Goal: Information Seeking & Learning: Learn about a topic

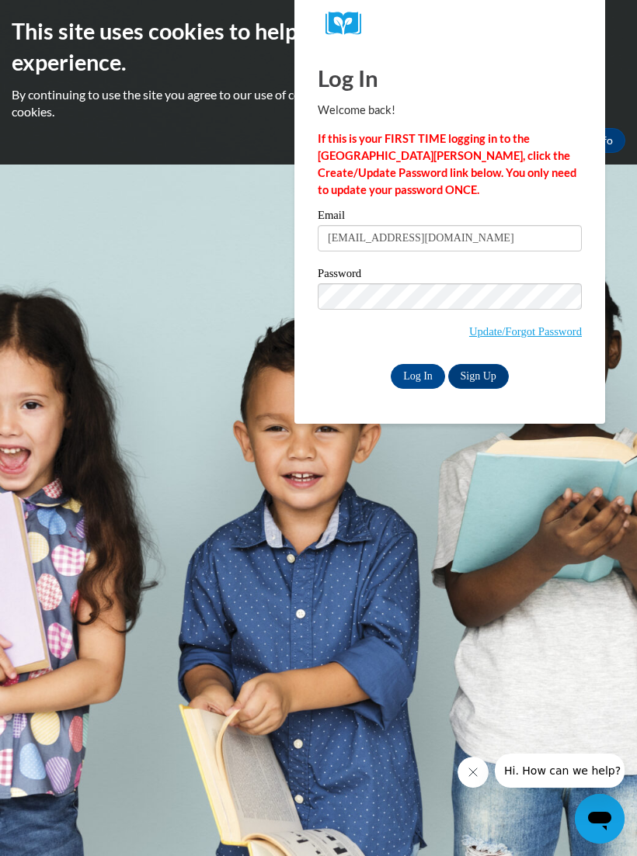
type input "[EMAIL_ADDRESS][DOMAIN_NAME]"
click at [428, 370] on input "Log In" at bounding box center [417, 376] width 54 height 25
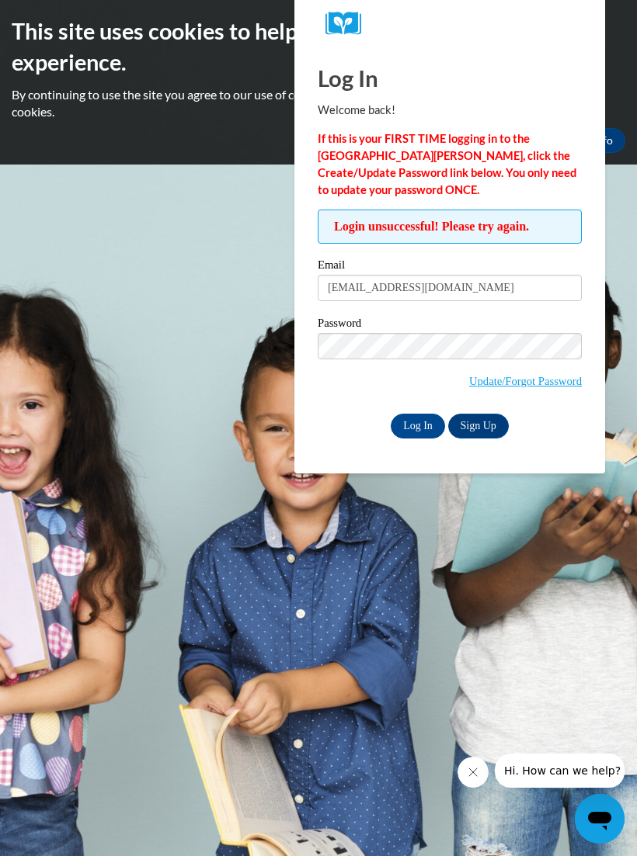
click at [424, 423] on input "Log In" at bounding box center [417, 426] width 54 height 25
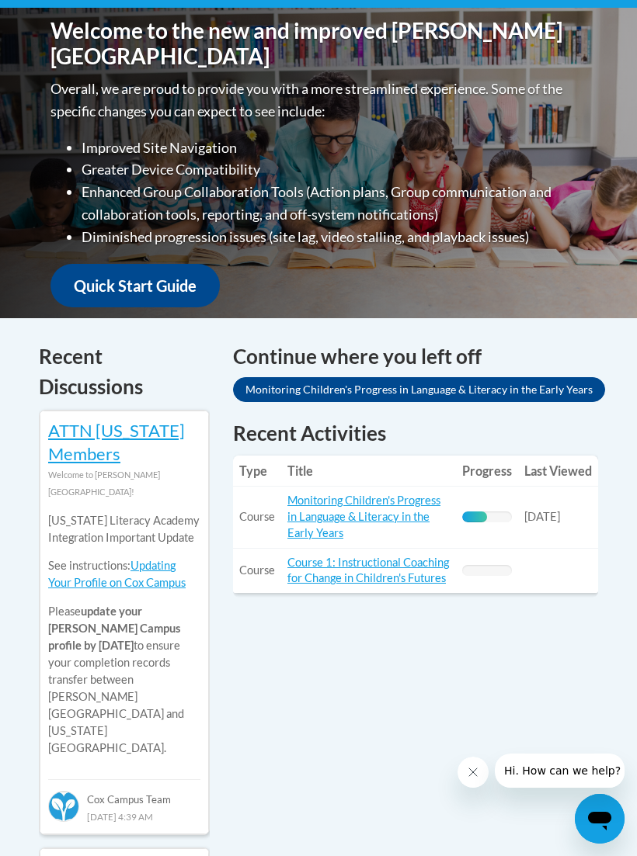
scroll to position [426, 0]
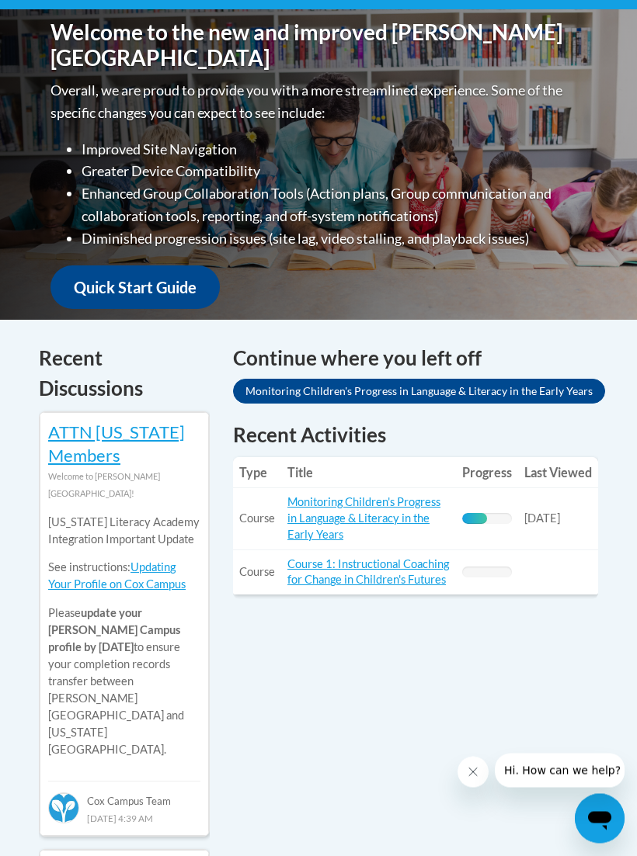
click at [354, 508] on link "Monitoring Children's Progress in Language & Literacy in the Early Years" at bounding box center [363, 519] width 153 height 46
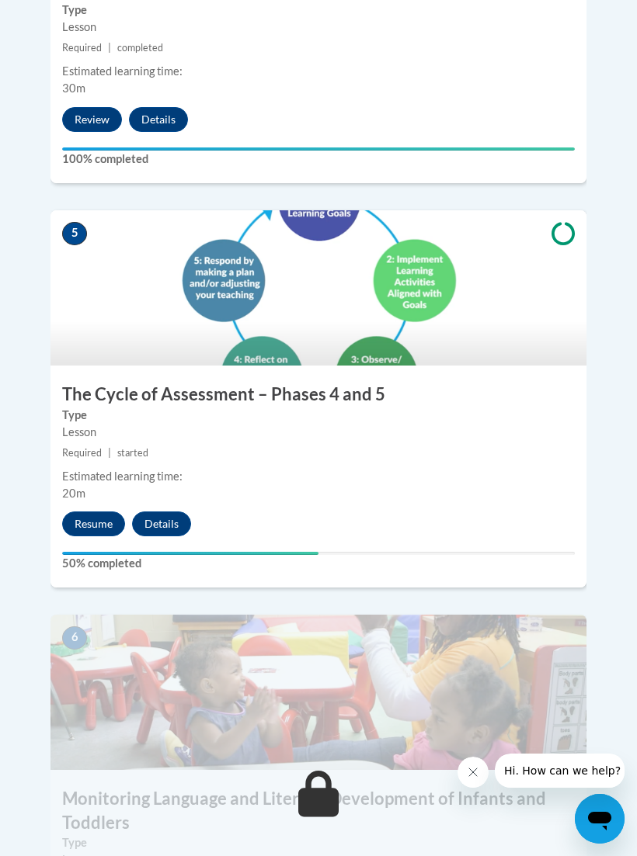
scroll to position [2125, 0]
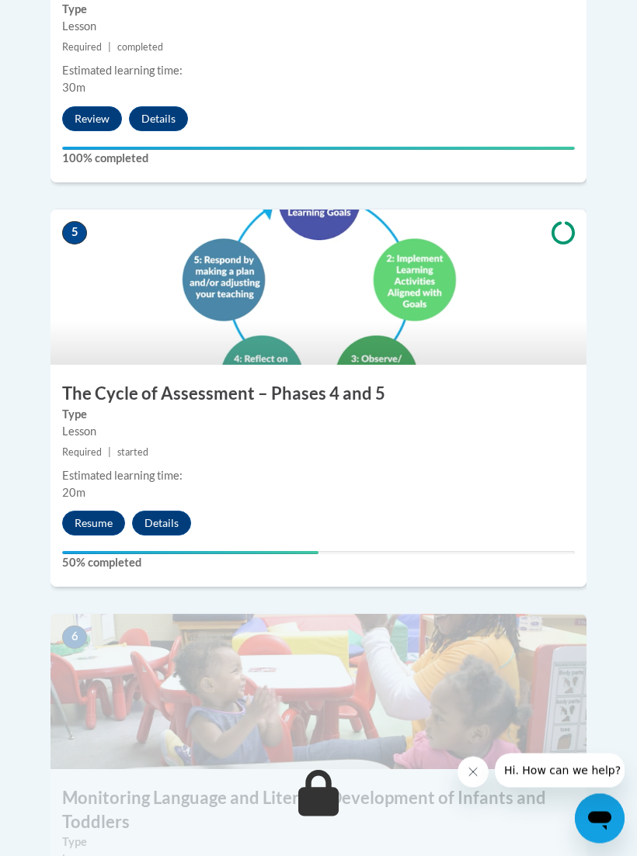
click at [92, 512] on button "Resume" at bounding box center [93, 524] width 63 height 25
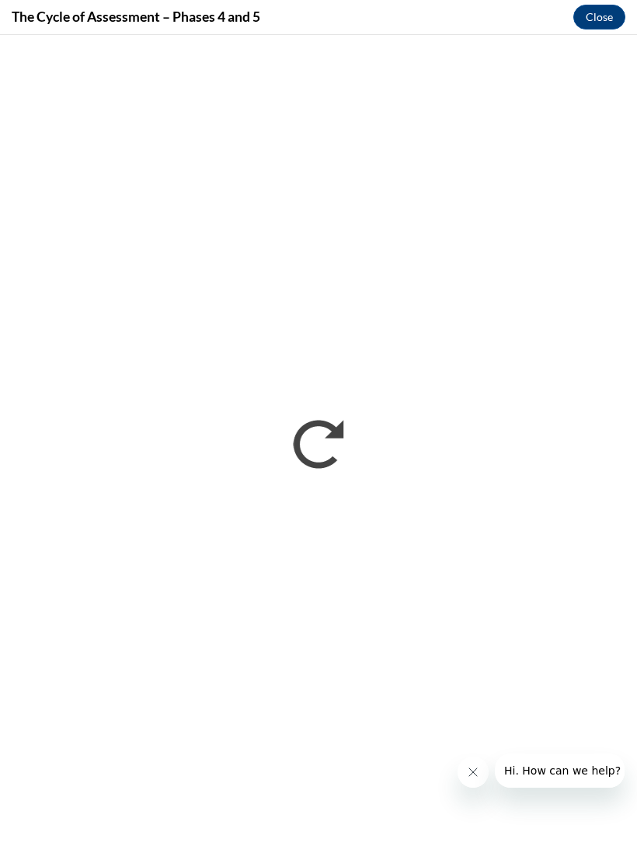
scroll to position [0, 0]
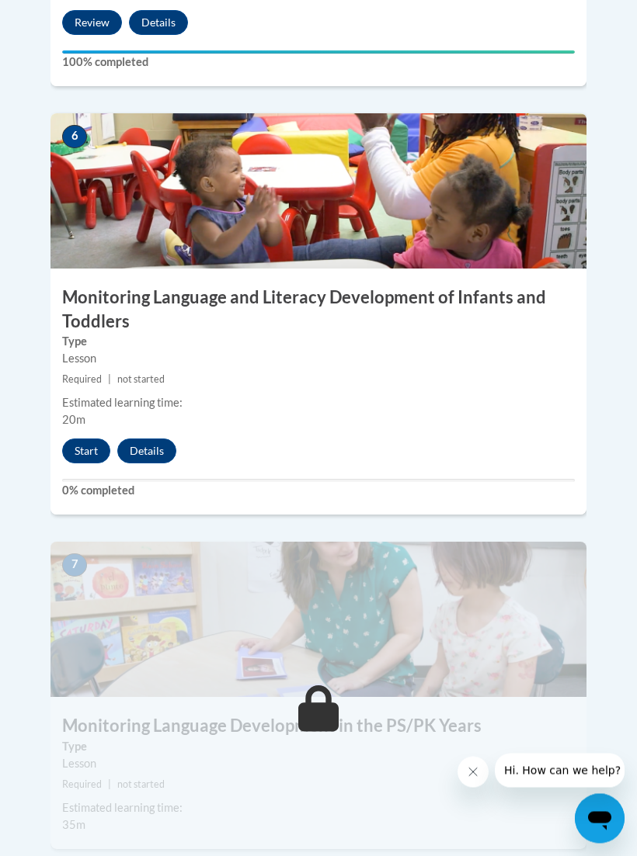
scroll to position [2626, 0]
click at [85, 439] on button "Start" at bounding box center [86, 451] width 48 height 25
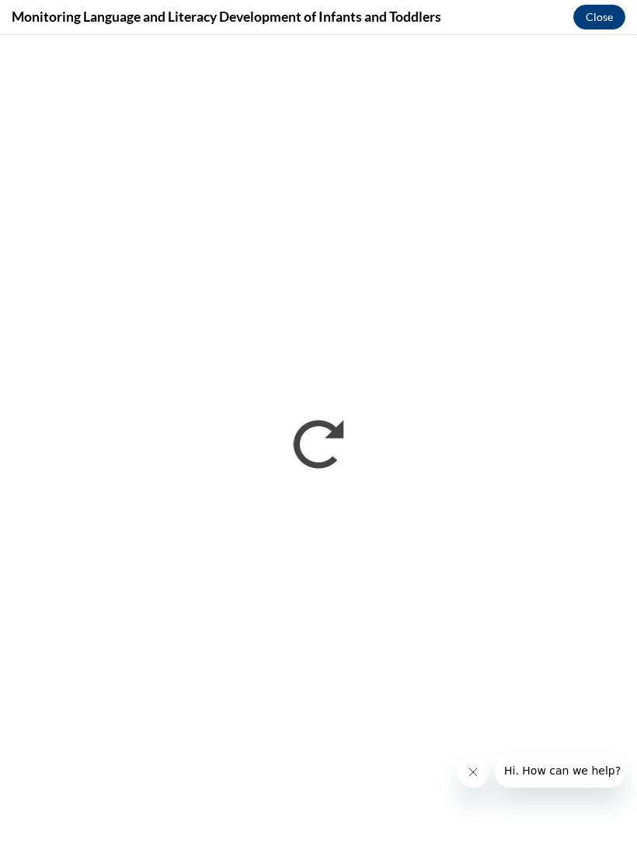
scroll to position [0, 0]
click at [591, 760] on button "Hi. How can we help?" at bounding box center [561, 771] width 135 height 34
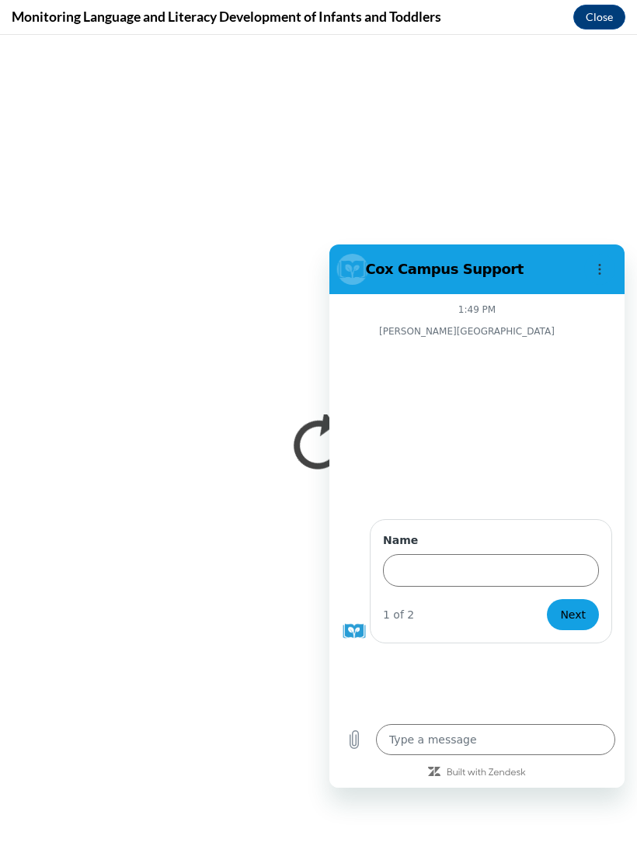
scroll to position [3113, 0]
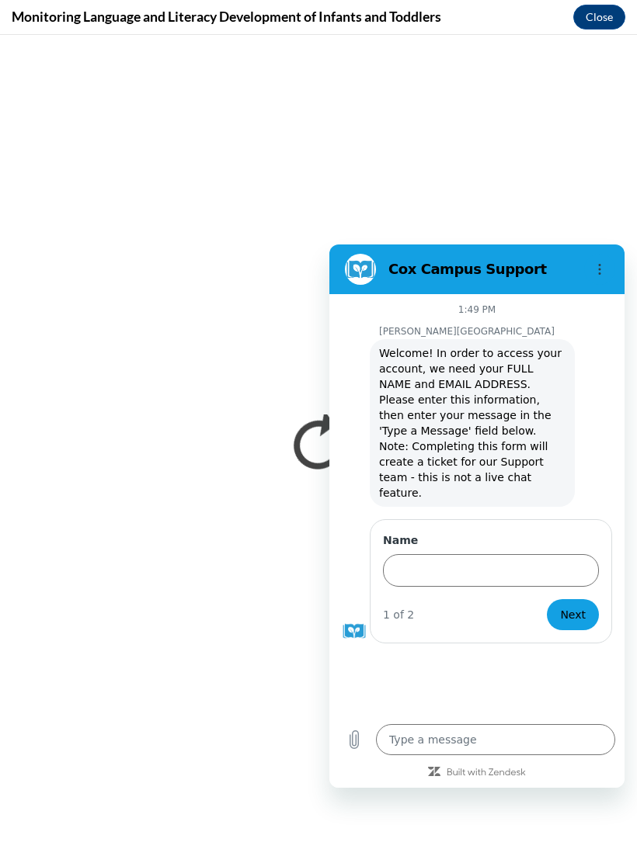
click at [604, 268] on icon "Options menu" at bounding box center [599, 269] width 12 height 12
click at [579, 605] on span "Next" at bounding box center [573, 614] width 26 height 19
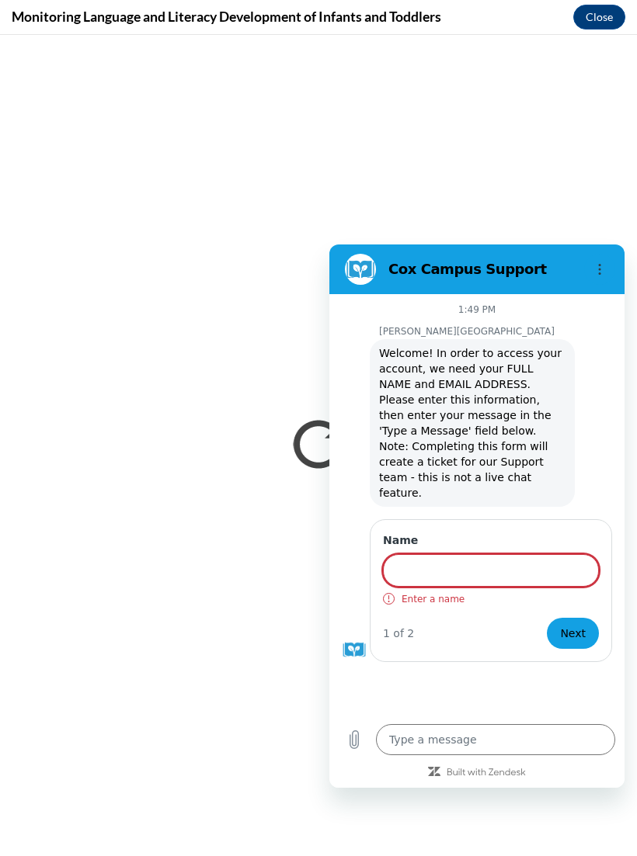
click at [571, 624] on span "Next" at bounding box center [573, 633] width 26 height 19
click at [366, 287] on section "Cox Campus Support" at bounding box center [476, 270] width 295 height 50
click at [581, 624] on span "Next" at bounding box center [573, 633] width 26 height 19
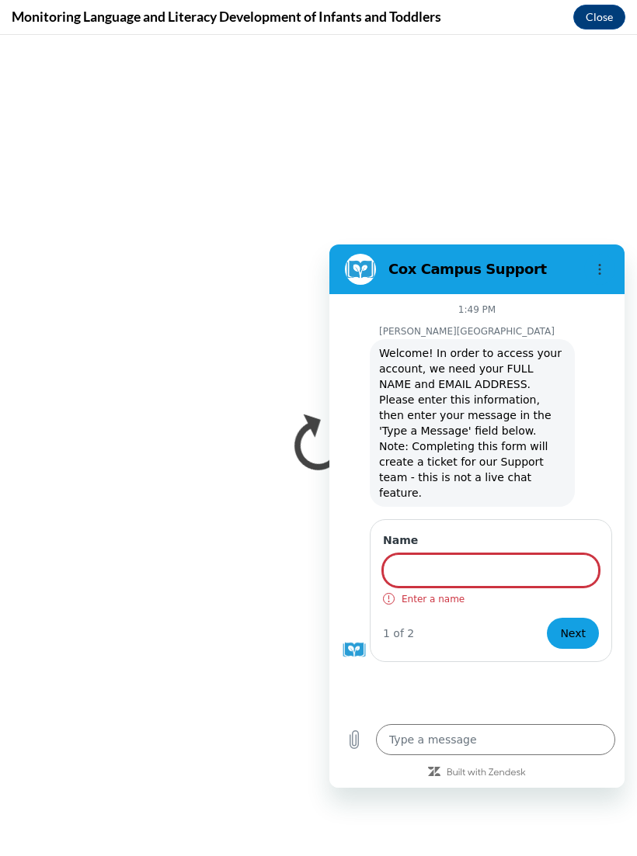
click at [581, 624] on span "Next" at bounding box center [573, 633] width 26 height 19
click at [589, 258] on button "Options menu" at bounding box center [599, 269] width 31 height 31
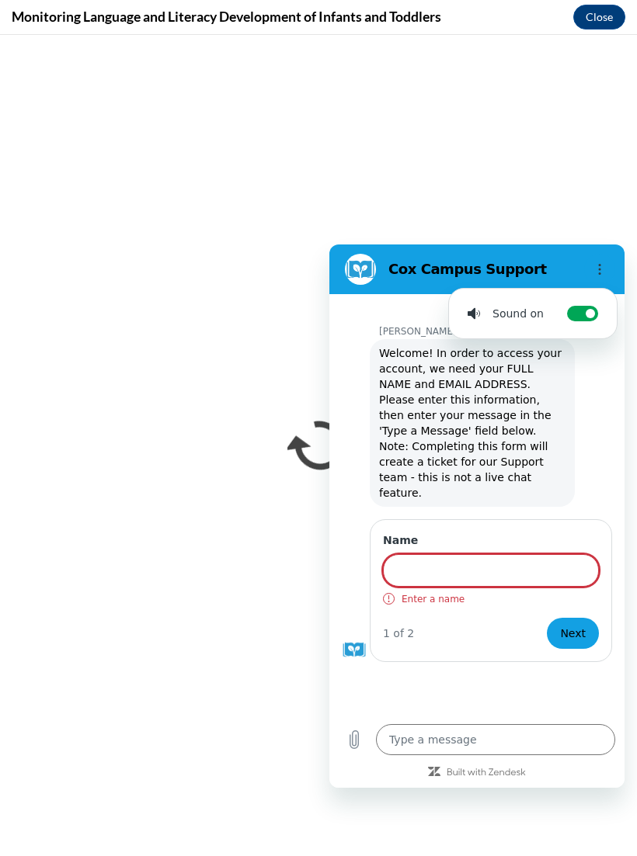
click at [595, 269] on icon "Options menu" at bounding box center [599, 269] width 12 height 12
click at [588, 274] on button "Options menu" at bounding box center [599, 269] width 31 height 31
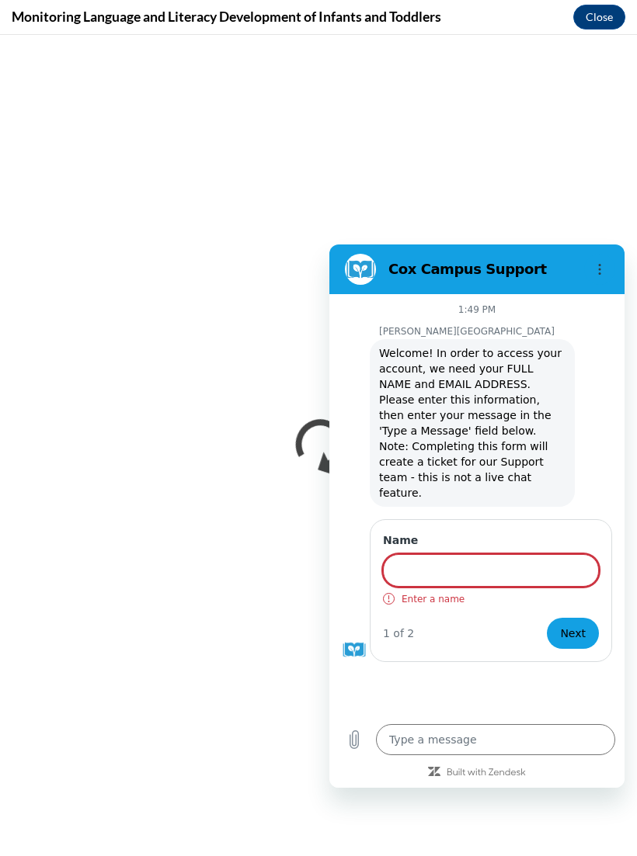
click at [374, 280] on div "Cox Campus Support" at bounding box center [457, 269] width 239 height 31
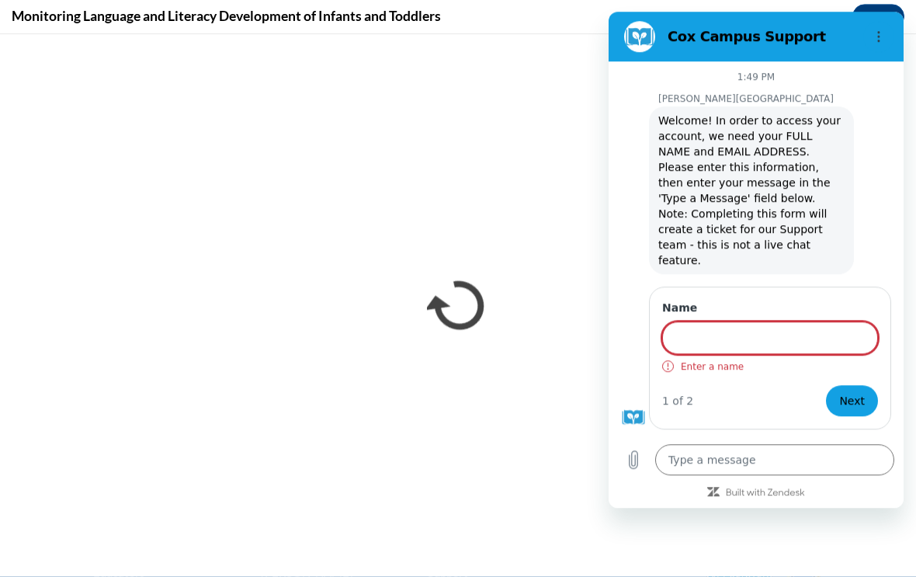
scroll to position [1580, 0]
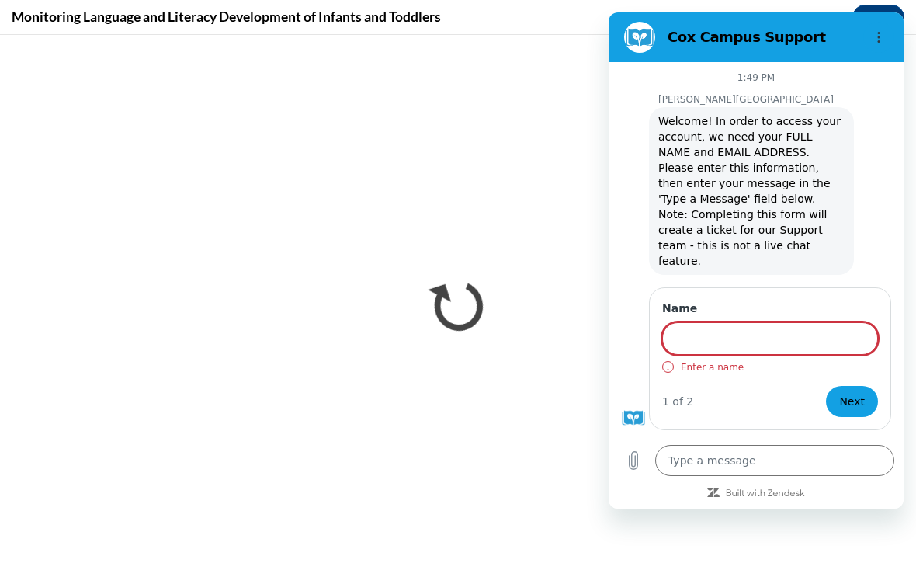
type textarea "x"
click at [633, 275] on div "Name Enter a name 1 of 2 Next" at bounding box center [762, 190] width 283 height 169
click at [633, 470] on icon "Upload file" at bounding box center [633, 460] width 19 height 19
click at [636, 41] on figure at bounding box center [639, 37] width 31 height 31
click at [636, 40] on icon "Options menu" at bounding box center [879, 37] width 12 height 12
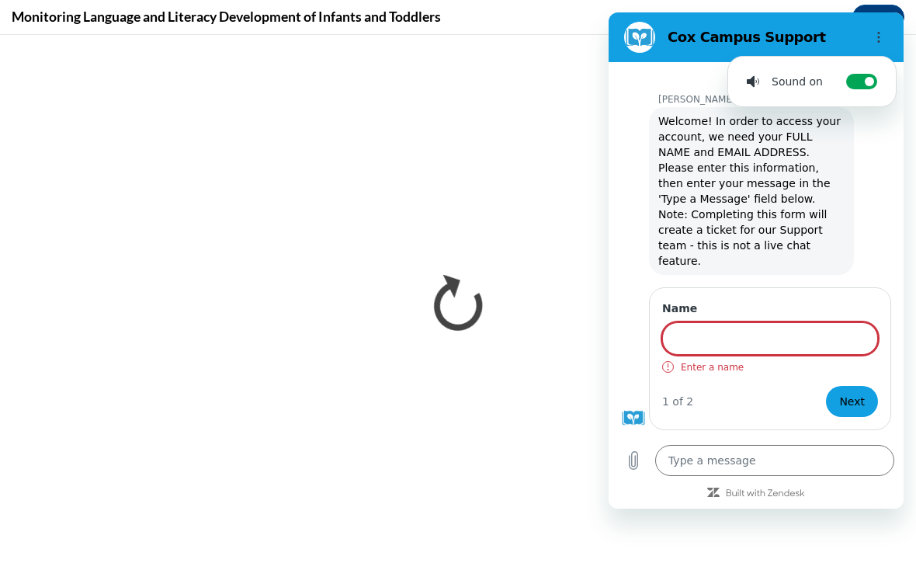
click at [636, 43] on icon "Options menu" at bounding box center [879, 37] width 12 height 12
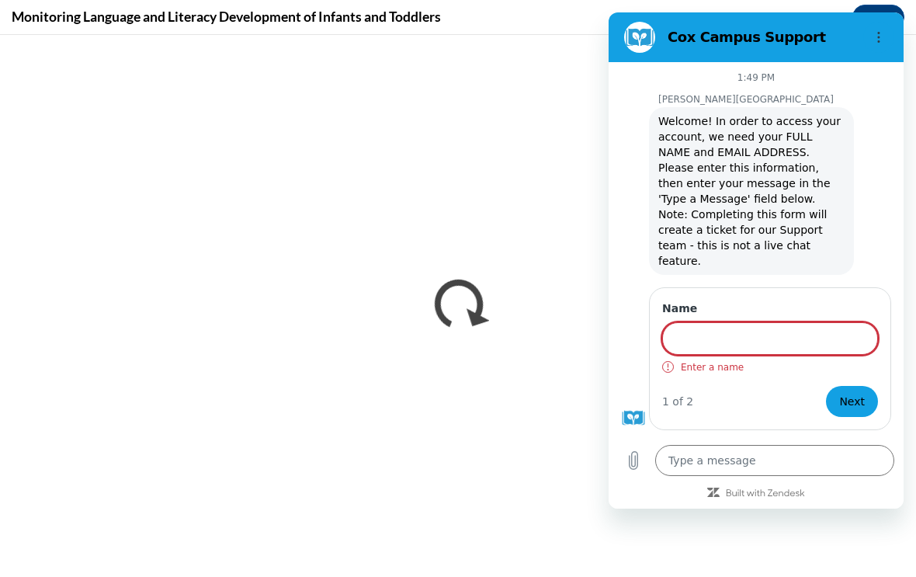
click at [636, 110] on div "Cox Campus says: Welcome! In order to access your account, we need your FULL NA…" at bounding box center [762, 190] width 283 height 169
click at [636, 322] on input "Name" at bounding box center [770, 338] width 216 height 33
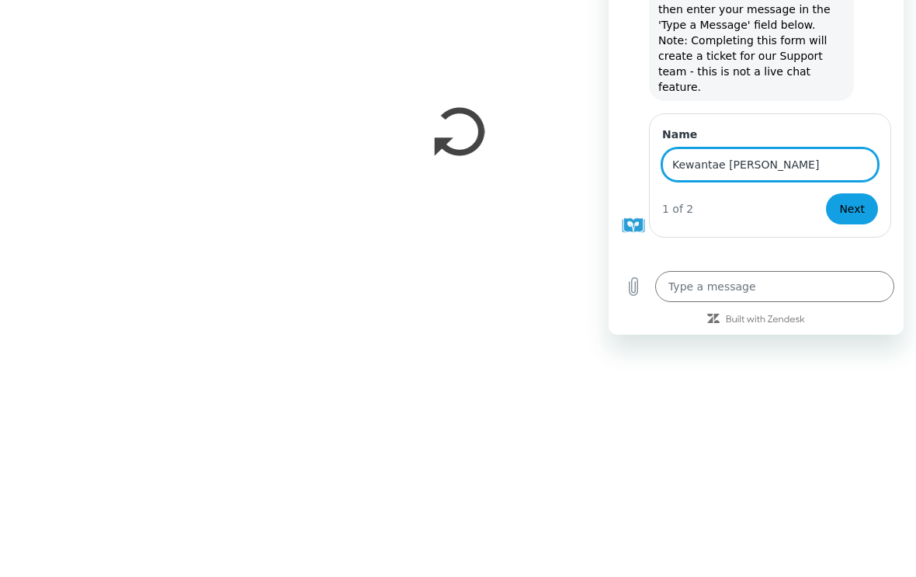
type input "Kewantae [PERSON_NAME]"
click at [636, 193] on button "Next" at bounding box center [852, 208] width 52 height 31
type textarea "x"
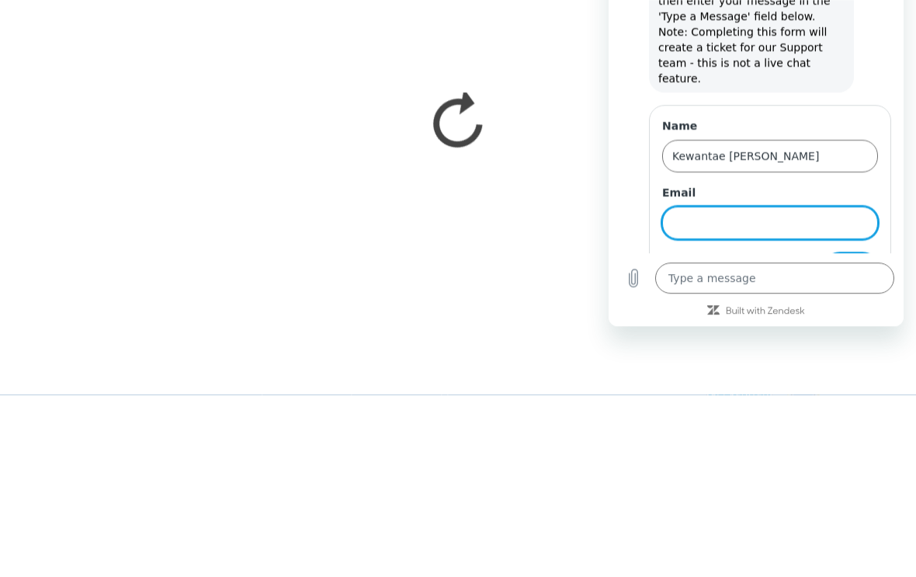
scroll to position [2, 0]
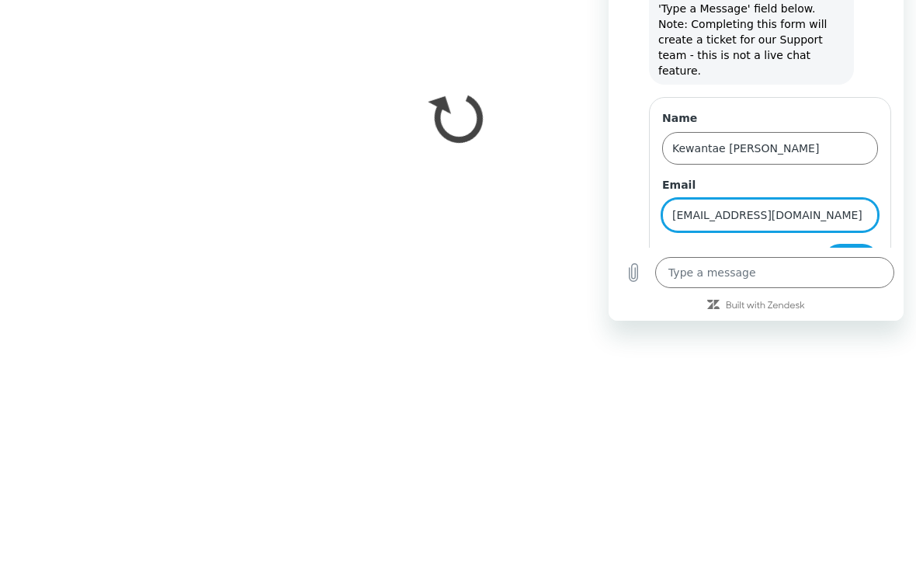
type input "arnoldkewantae@gmail.com"
click at [636, 250] on span "Send" at bounding box center [851, 259] width 27 height 19
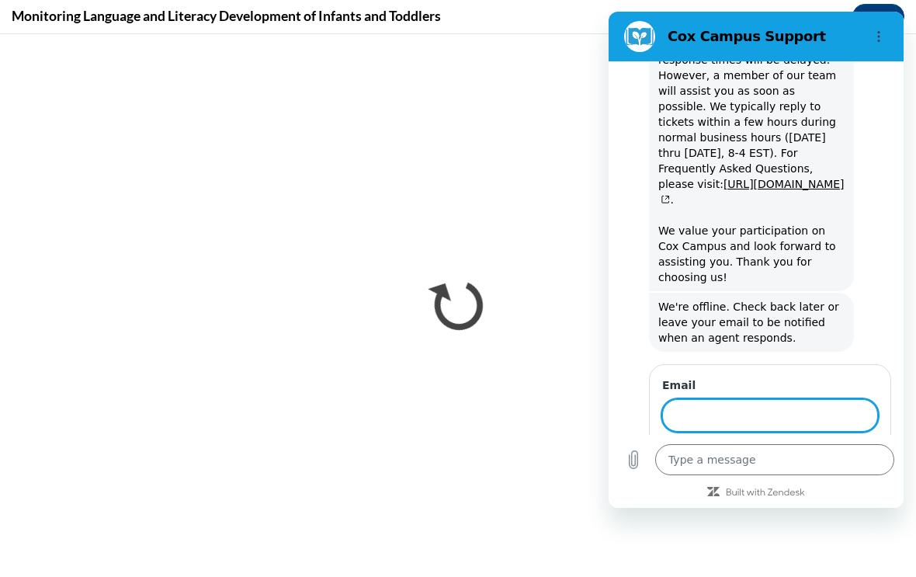
scroll to position [552, 0]
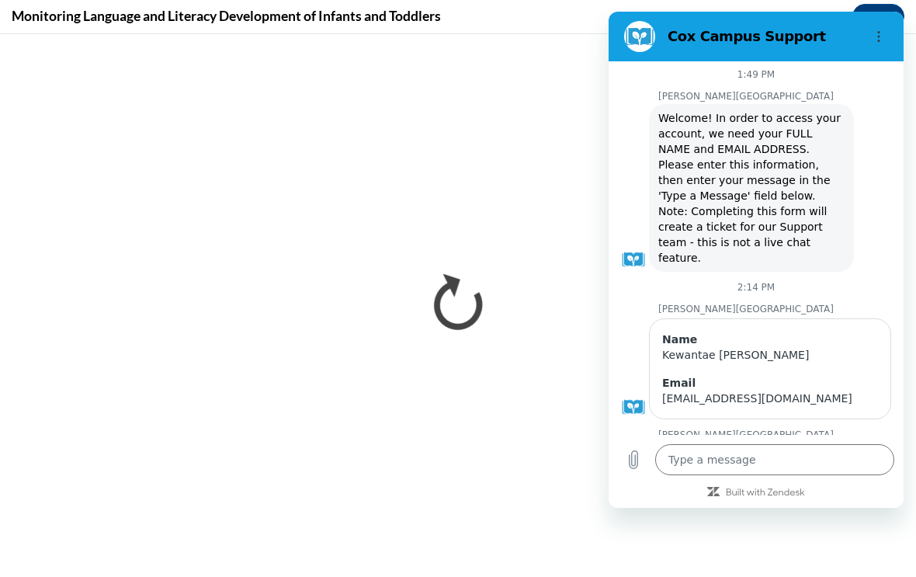
click at [636, 41] on icon "Options menu" at bounding box center [879, 36] width 12 height 12
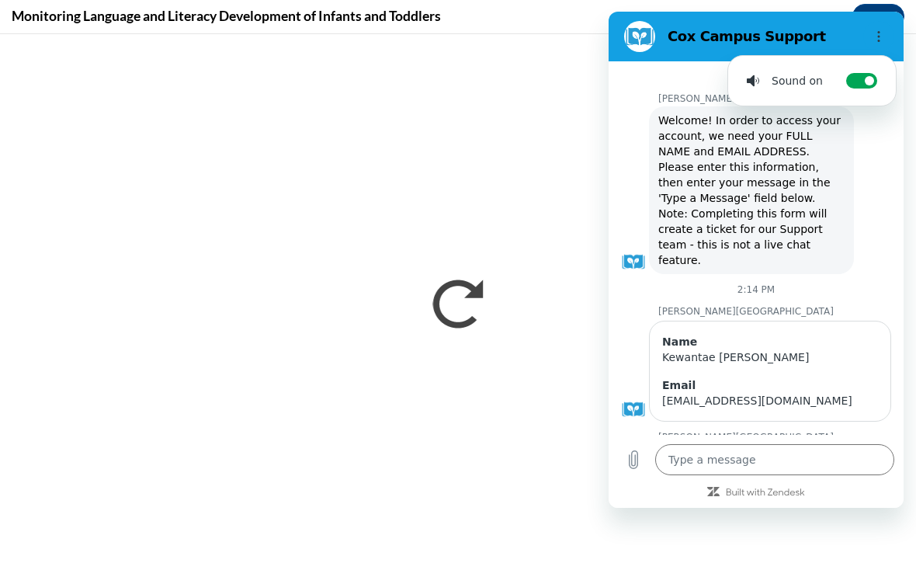
scroll to position [0, 0]
click at [636, 50] on div "Cox Campus Support" at bounding box center [737, 36] width 239 height 31
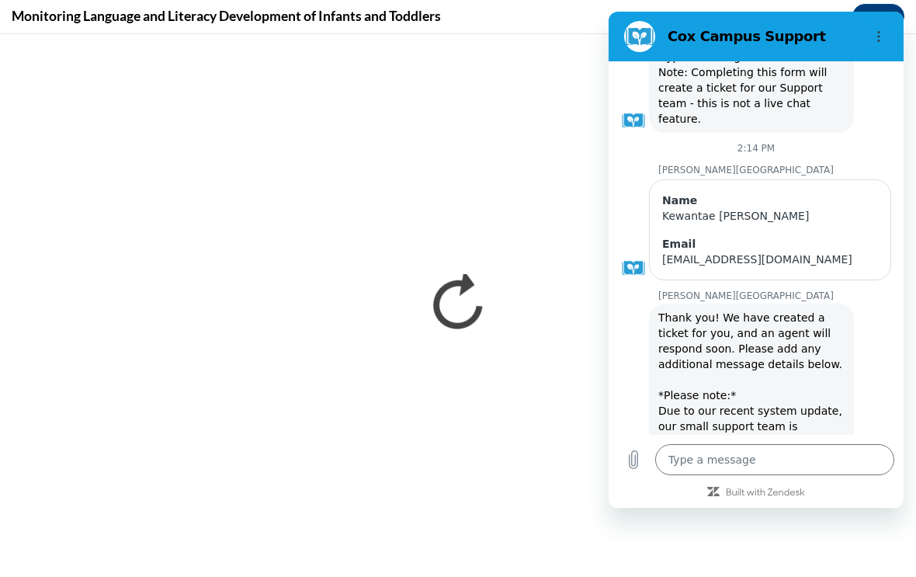
scroll to position [141, 0]
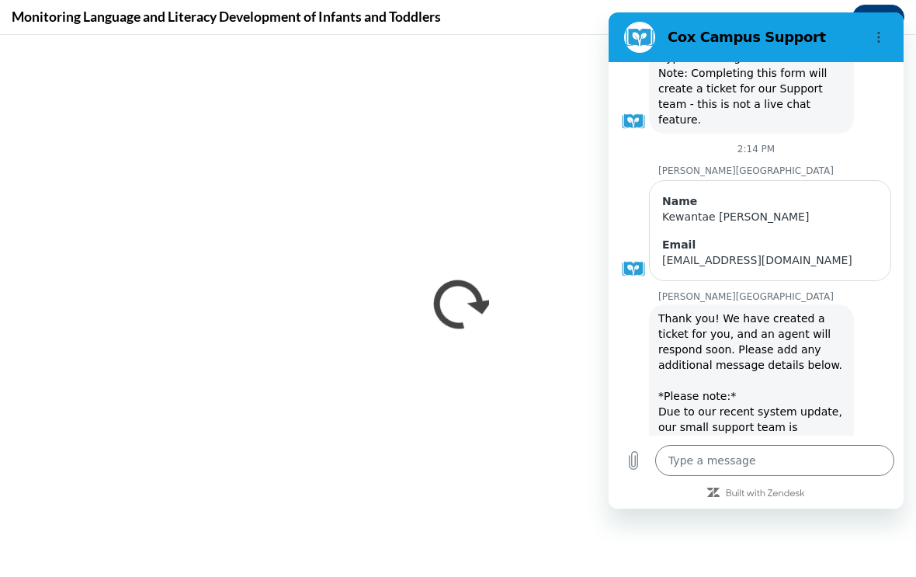
type textarea "x"
click at [636, 234] on div "Name Kewantae Arnold Email arnoldkewantae@gmail.com" at bounding box center [762, 229] width 283 height 104
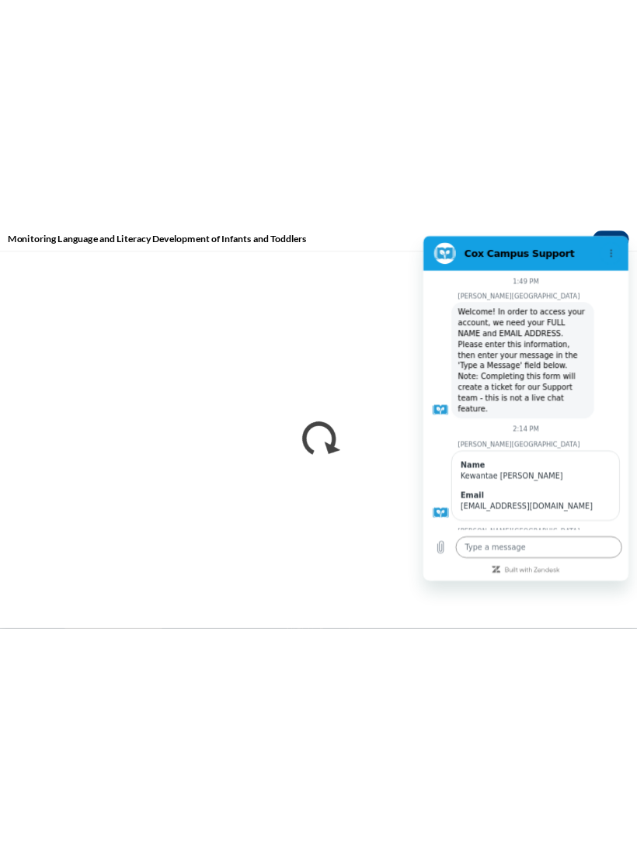
scroll to position [3937, 0]
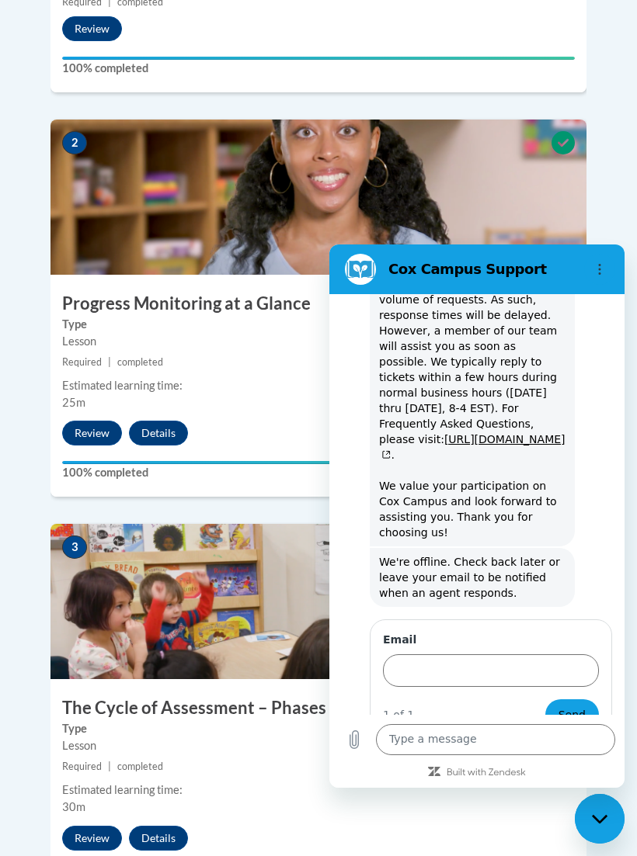
scroll to position [530, 0]
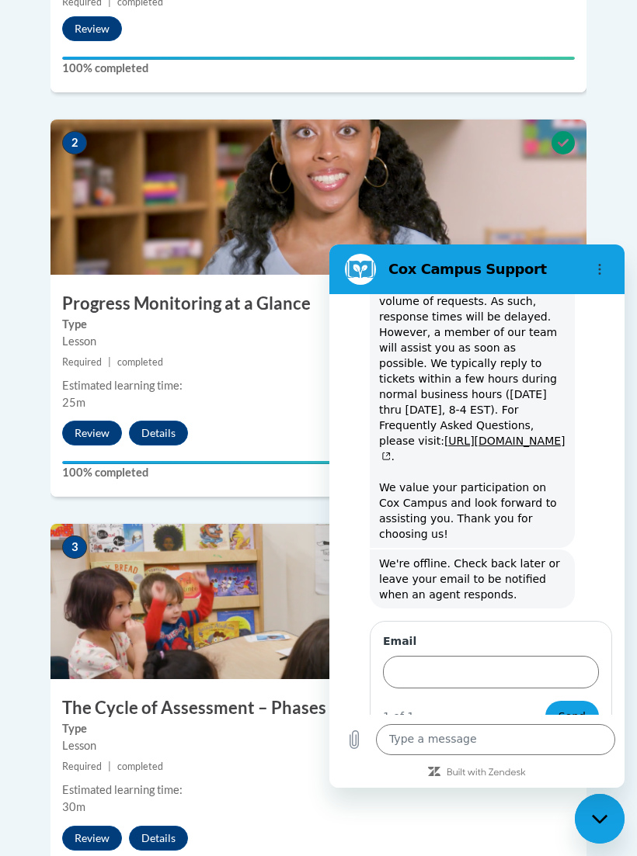
click at [602, 817] on icon "Close messaging window" at bounding box center [600, 819] width 16 height 10
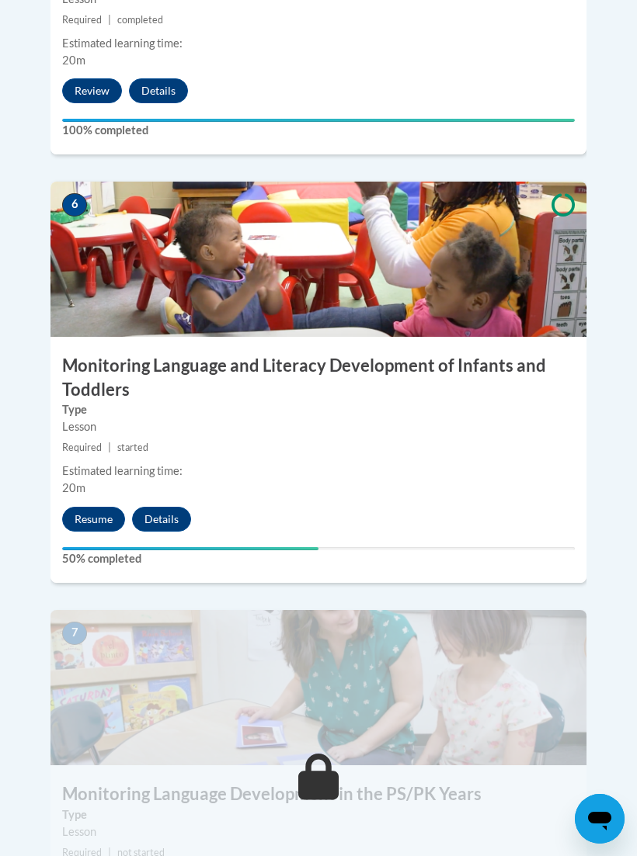
scroll to position [2557, 0]
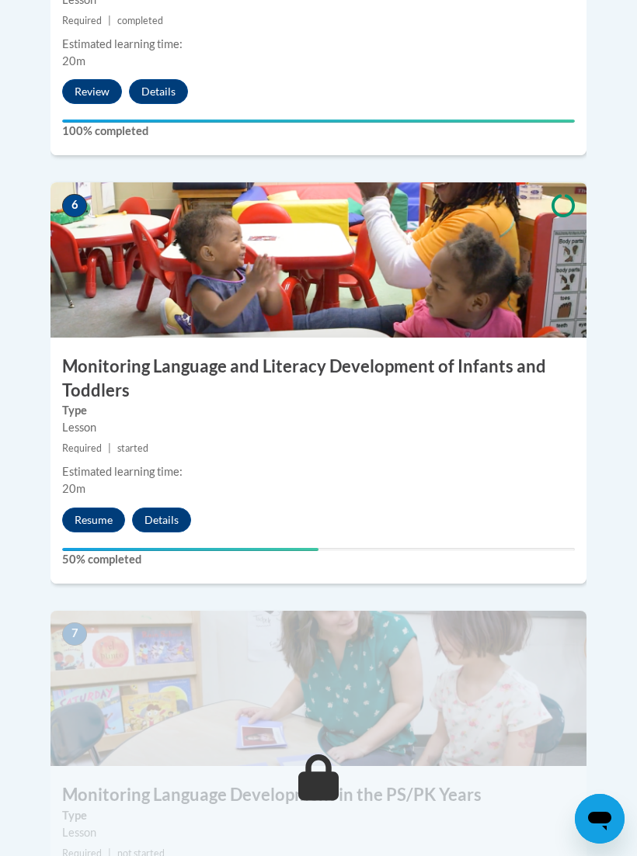
click at [96, 508] on button "Resume" at bounding box center [93, 520] width 63 height 25
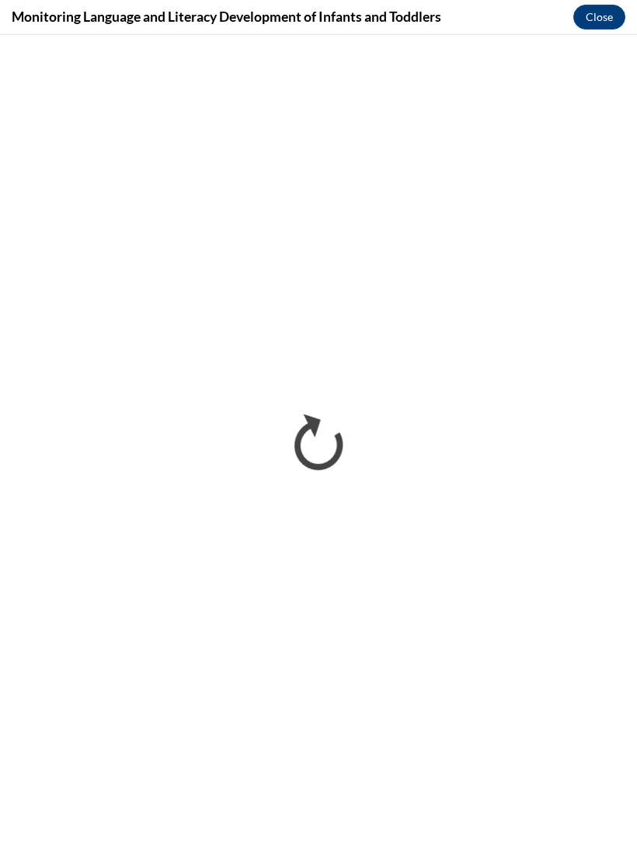
scroll to position [0, 0]
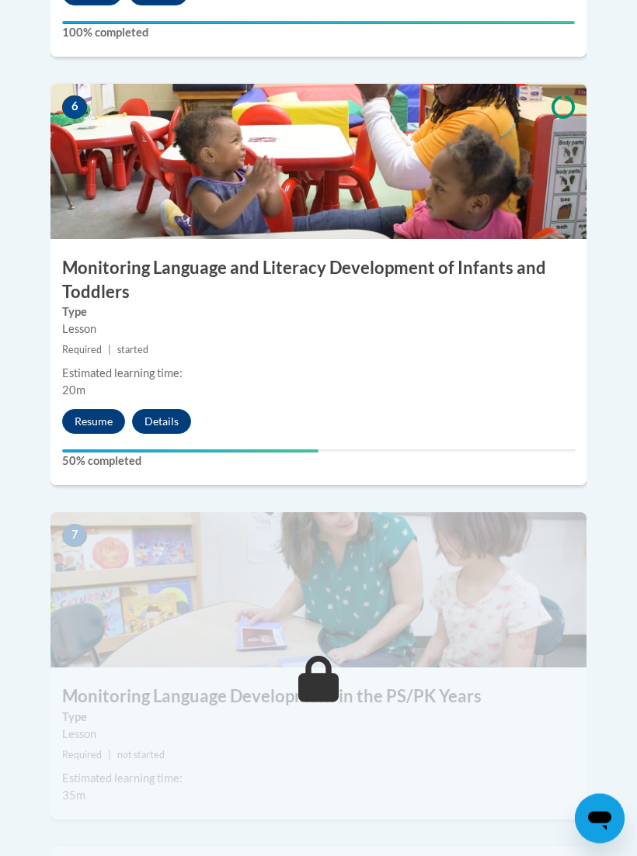
scroll to position [2656, 0]
click at [107, 409] on button "Resume" at bounding box center [93, 421] width 63 height 25
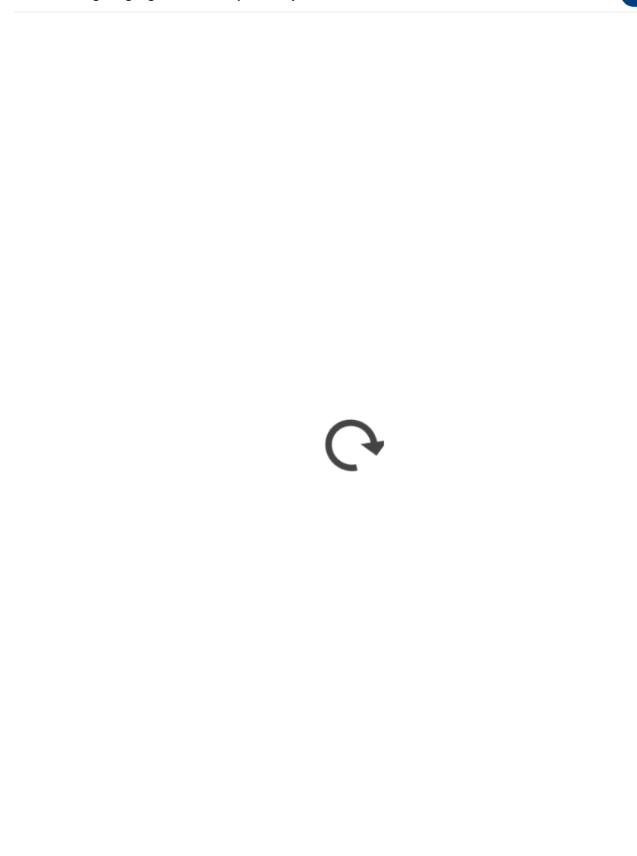
scroll to position [2760, 0]
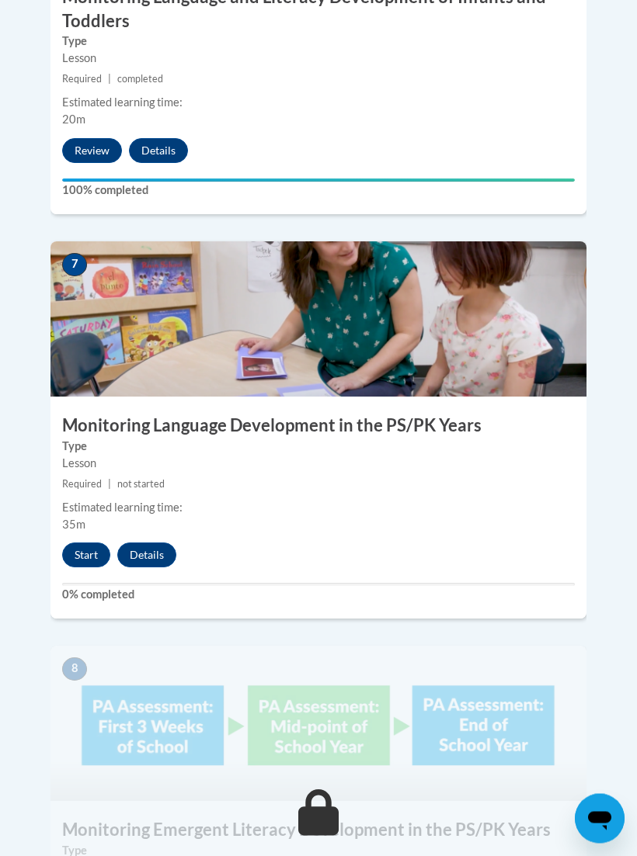
scroll to position [2927, 0]
click at [95, 543] on button "Start" at bounding box center [86, 555] width 48 height 25
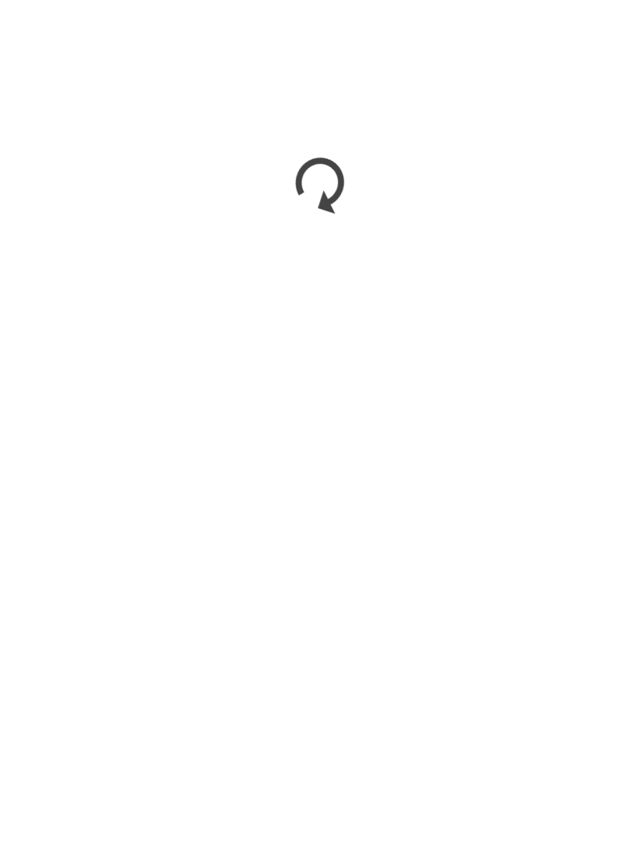
scroll to position [3264, 0]
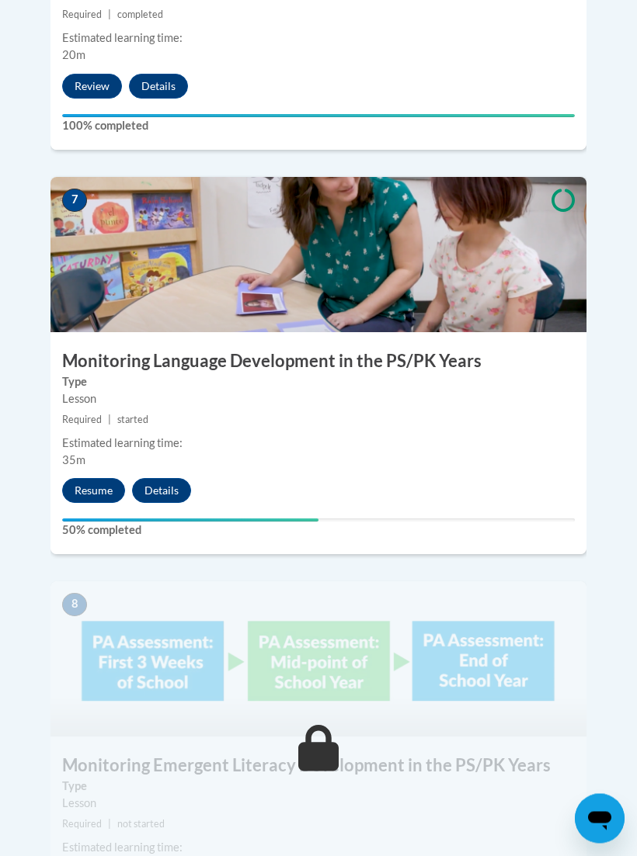
scroll to position [2989, 0]
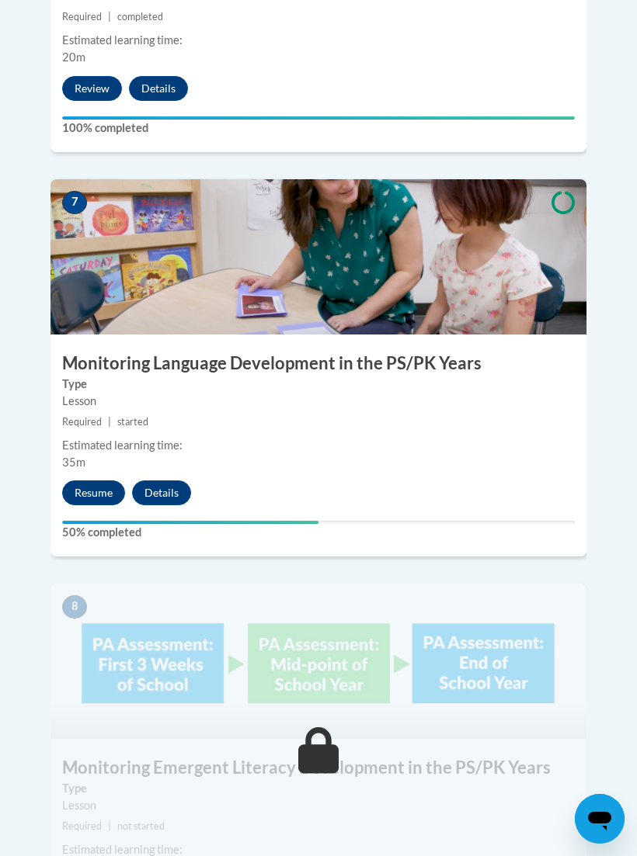
click at [106, 481] on button "Resume" at bounding box center [93, 493] width 63 height 25
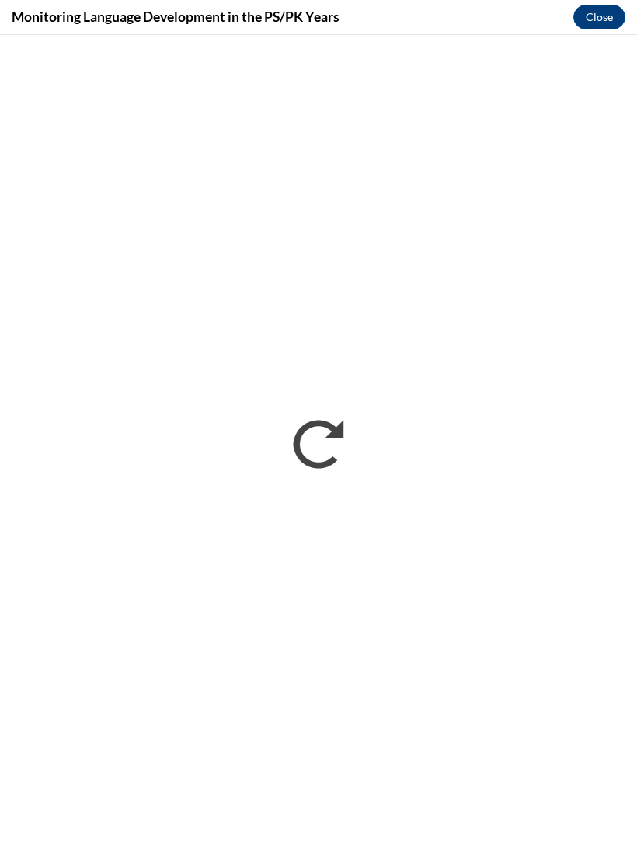
scroll to position [0, 0]
click at [624, 15] on button "Close" at bounding box center [599, 17] width 52 height 25
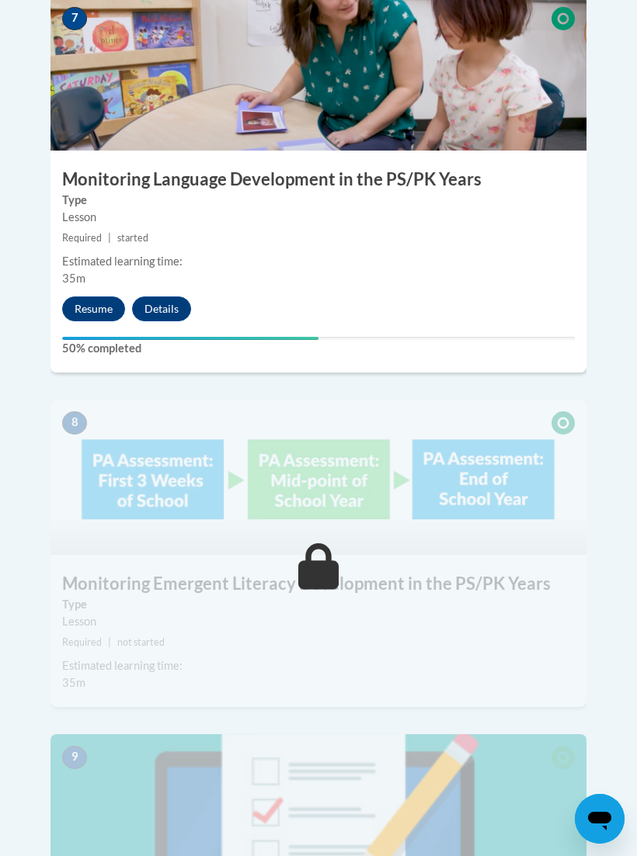
scroll to position [3172, 0]
click at [102, 297] on button "Resume" at bounding box center [93, 309] width 63 height 25
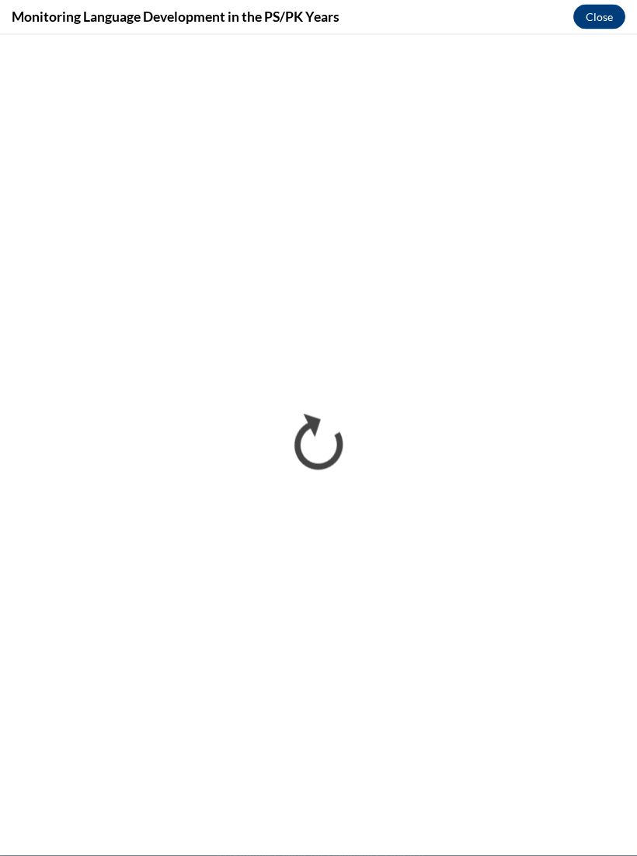
scroll to position [3982, 0]
